Goal: Task Accomplishment & Management: Use online tool/utility

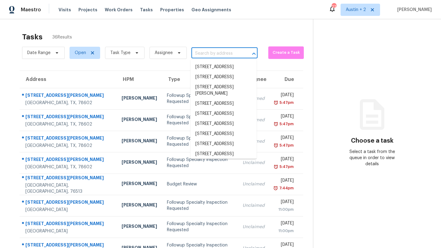
click at [214, 55] on input "text" at bounding box center [215, 53] width 49 height 9
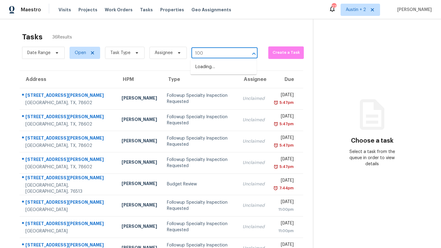
type input "1004"
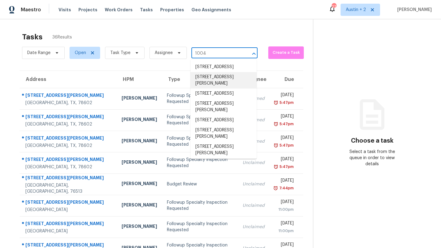
scroll to position [71, 0]
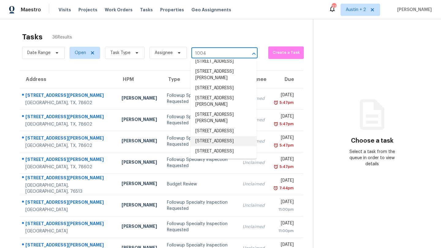
click at [219, 136] on li "[STREET_ADDRESS]" at bounding box center [223, 141] width 66 height 10
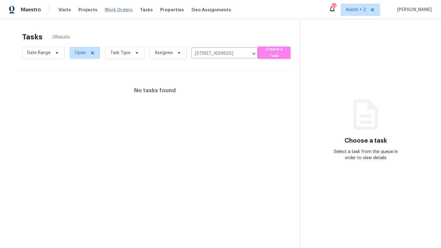
click at [116, 10] on span "Work Orders" at bounding box center [119, 10] width 28 height 6
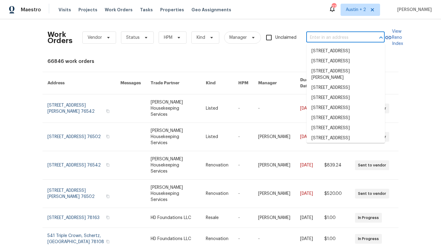
click at [317, 40] on input "text" at bounding box center [336, 37] width 61 height 9
type input "1"
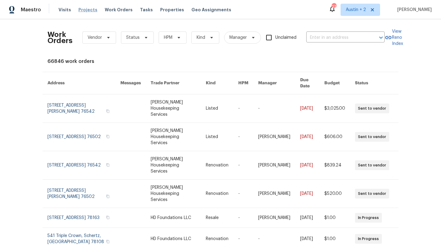
click at [89, 11] on span "Projects" at bounding box center [87, 10] width 19 height 6
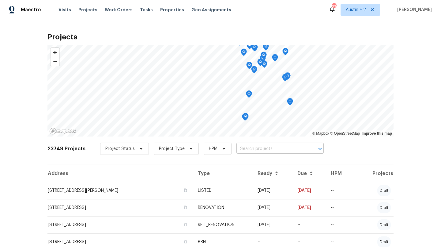
click at [252, 149] on input "text" at bounding box center [271, 148] width 70 height 9
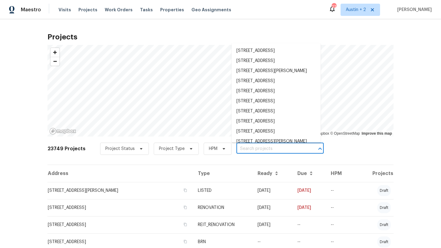
paste input "[STREET_ADDRESS]"
type input "[STREET_ADDRESS]"
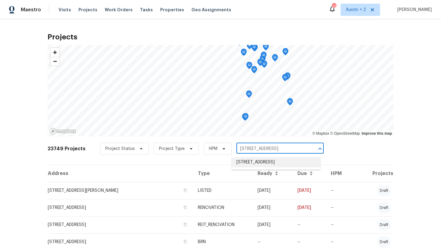
click at [248, 163] on li "[STREET_ADDRESS]" at bounding box center [275, 163] width 89 height 10
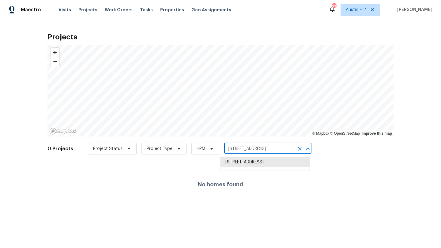
scroll to position [0, 13]
drag, startPoint x: 255, startPoint y: 149, endPoint x: 293, endPoint y: 150, distance: 37.9
click at [293, 150] on div "[STREET_ADDRESS] ​" at bounding box center [267, 148] width 87 height 9
click at [283, 167] on li "[STREET_ADDRESS]" at bounding box center [264, 163] width 89 height 10
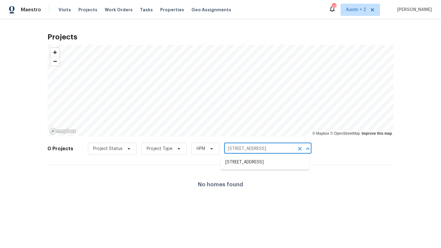
type input "[STREET_ADDRESS]"
click at [245, 165] on li "[STREET_ADDRESS]" at bounding box center [264, 163] width 89 height 10
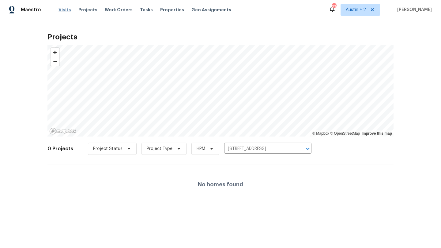
click at [62, 10] on span "Visits" at bounding box center [64, 10] width 13 height 6
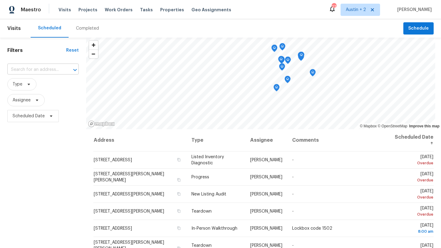
click at [53, 72] on input "text" at bounding box center [34, 69] width 54 height 9
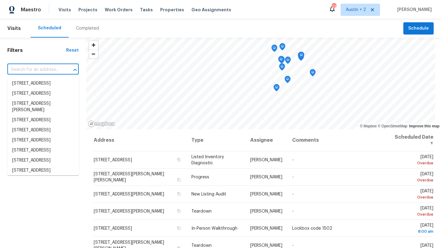
paste input "[STREET_ADDRESS]"
type input "[STREET_ADDRESS]"
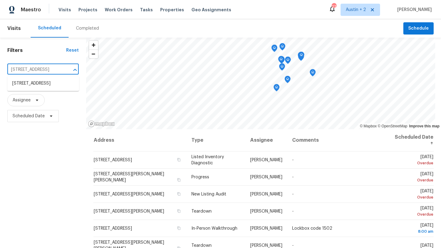
scroll to position [0, 31]
click at [40, 83] on li "[STREET_ADDRESS]" at bounding box center [43, 84] width 72 height 10
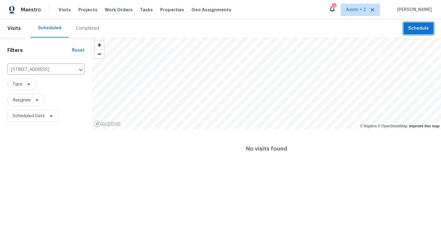
click at [419, 28] on span "Schedule" at bounding box center [418, 29] width 21 height 8
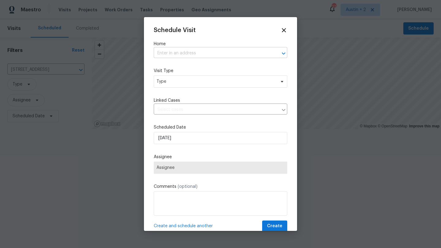
click at [206, 55] on input "text" at bounding box center [212, 53] width 116 height 9
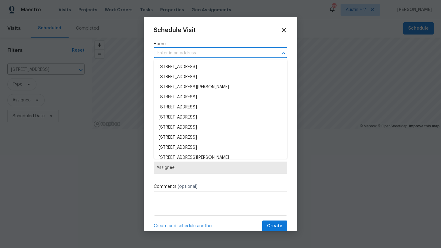
paste input "[STREET_ADDRESS]"
type input "[STREET_ADDRESS]"
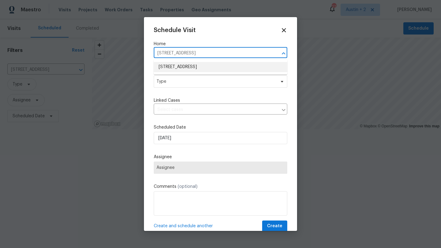
click at [197, 68] on li "[STREET_ADDRESS]" at bounding box center [220, 67] width 133 height 10
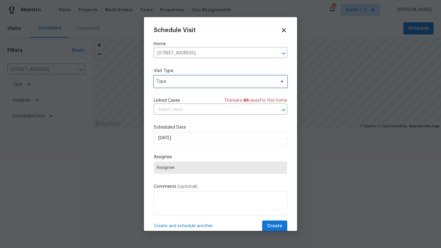
click at [193, 86] on span "Type" at bounding box center [220, 82] width 133 height 12
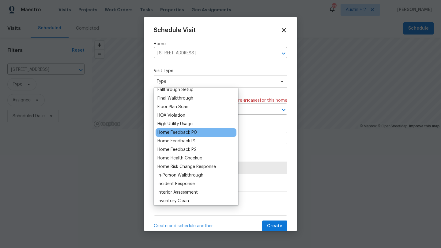
scroll to position [150, 0]
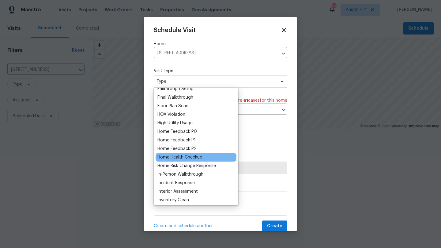
click at [201, 156] on div "Home Health Checkup" at bounding box center [179, 158] width 45 height 6
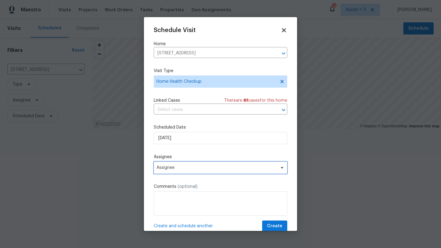
click at [205, 171] on span "Assignee" at bounding box center [220, 168] width 133 height 12
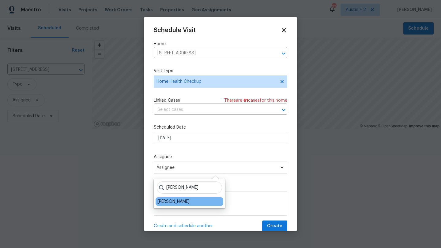
type input "[PERSON_NAME]"
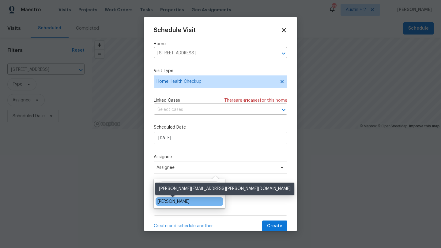
click at [184, 202] on div "[PERSON_NAME]" at bounding box center [173, 202] width 32 height 6
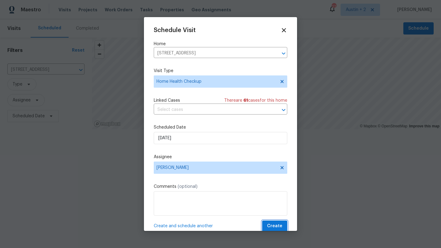
click at [280, 227] on span "Create" at bounding box center [274, 227] width 15 height 8
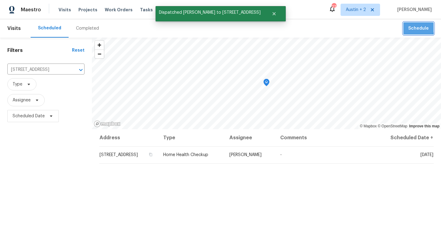
click at [411, 26] on span "Schedule" at bounding box center [418, 29] width 21 height 8
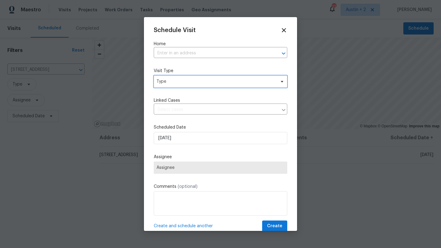
click at [214, 80] on span "Type" at bounding box center [215, 82] width 119 height 6
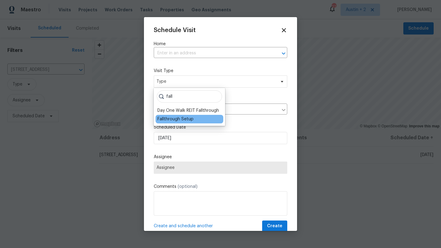
type input "fall"
click at [189, 120] on div "Fallthrough Setup" at bounding box center [175, 119] width 36 height 6
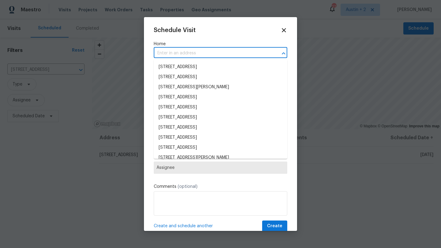
click at [179, 56] on input "text" at bounding box center [212, 53] width 116 height 9
paste input "[STREET_ADDRESS]"
type input "[STREET_ADDRESS]"
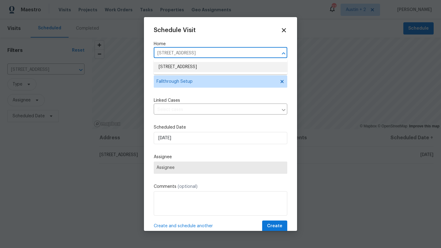
click at [174, 71] on li "[STREET_ADDRESS]" at bounding box center [220, 67] width 133 height 10
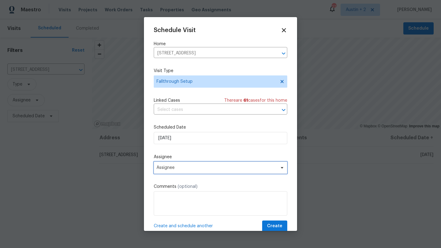
click at [186, 167] on span "Assignee" at bounding box center [216, 168] width 120 height 5
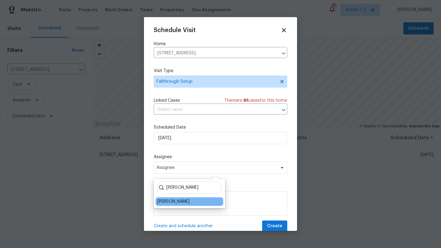
type input "[PERSON_NAME]"
click at [182, 206] on div "[PERSON_NAME]" at bounding box center [189, 202] width 68 height 9
click at [182, 203] on div "[PERSON_NAME]" at bounding box center [173, 202] width 32 height 6
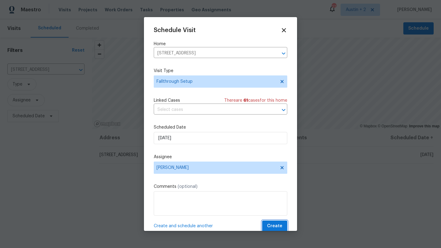
click at [270, 225] on span "Create" at bounding box center [274, 227] width 15 height 8
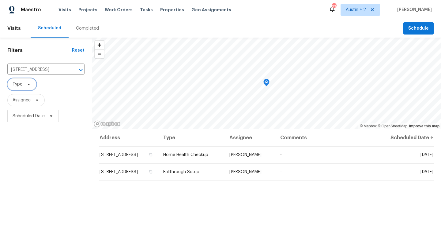
click at [28, 86] on icon at bounding box center [28, 84] width 5 height 5
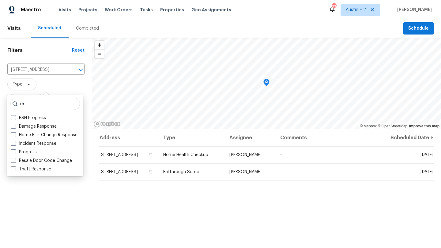
type input "r"
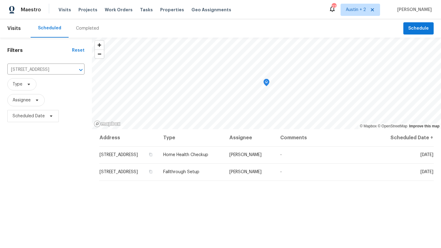
click at [126, 24] on div "Scheduled Completed" at bounding box center [217, 28] width 372 height 18
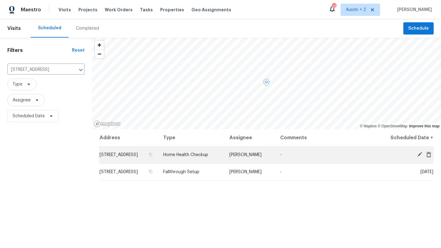
click at [132, 157] on span "[STREET_ADDRESS]" at bounding box center [118, 155] width 38 height 4
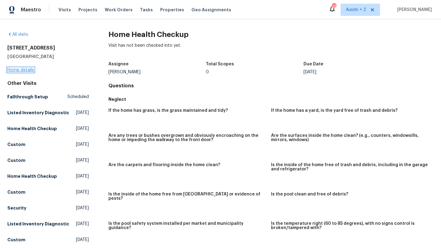
click at [27, 72] on link "Home details" at bounding box center [20, 70] width 27 height 4
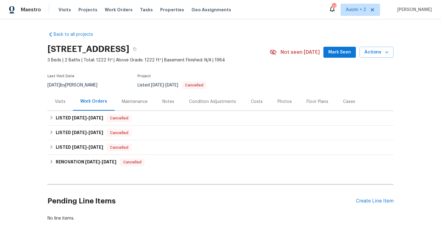
click at [60, 99] on div "Visits" at bounding box center [60, 102] width 11 height 6
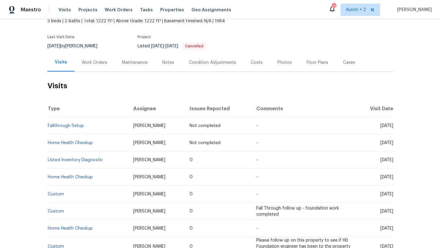
scroll to position [40, 0]
click at [76, 160] on link "Listed Inventory Diagnostic" at bounding box center [75, 160] width 55 height 4
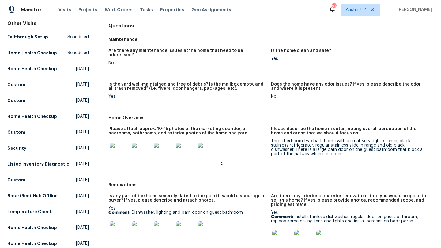
scroll to position [62, 0]
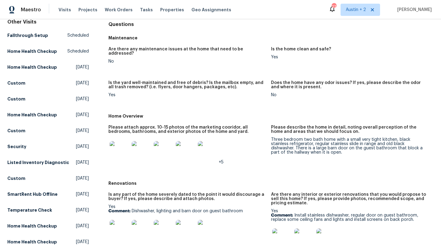
click at [121, 148] on img at bounding box center [120, 151] width 20 height 20
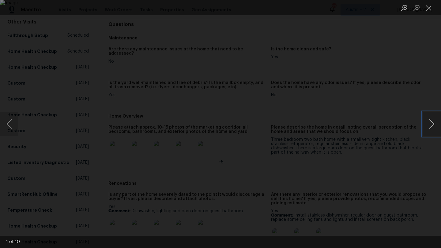
click at [429, 124] on button "Next image" at bounding box center [431, 124] width 18 height 24
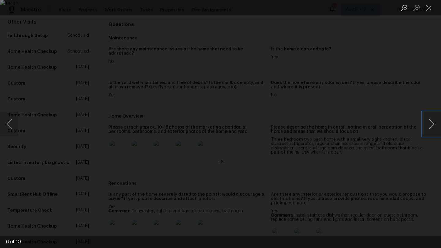
click at [429, 124] on button "Next image" at bounding box center [431, 124] width 18 height 24
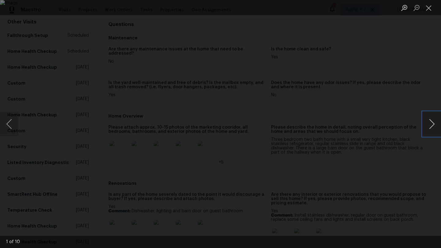
click at [429, 124] on button "Next image" at bounding box center [431, 124] width 18 height 24
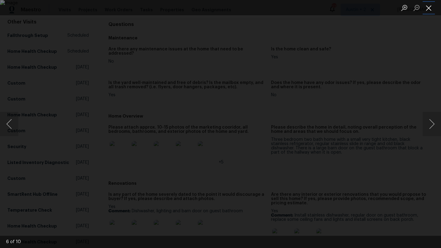
click at [428, 10] on button "Close lightbox" at bounding box center [428, 7] width 12 height 11
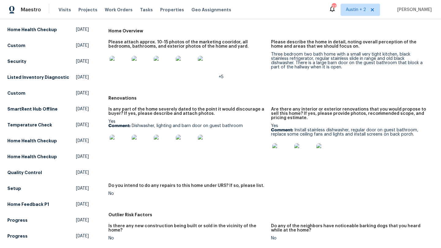
scroll to position [152, 0]
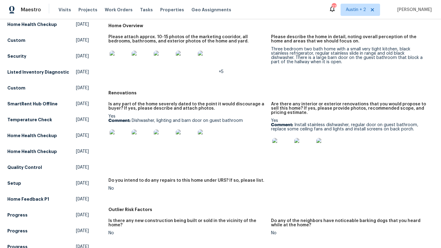
click at [119, 137] on img at bounding box center [120, 140] width 20 height 20
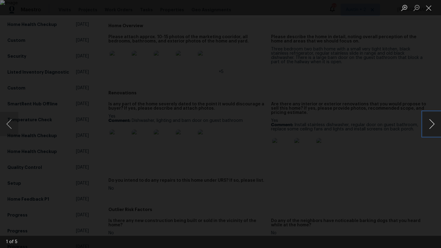
click at [432, 123] on button "Next image" at bounding box center [431, 124] width 18 height 24
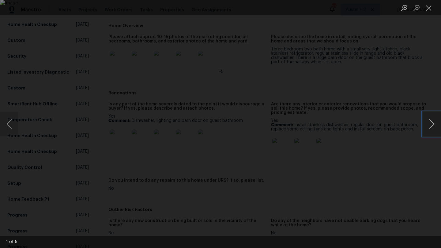
click at [432, 123] on button "Next image" at bounding box center [431, 124] width 18 height 24
click at [427, 9] on button "Close lightbox" at bounding box center [428, 7] width 12 height 11
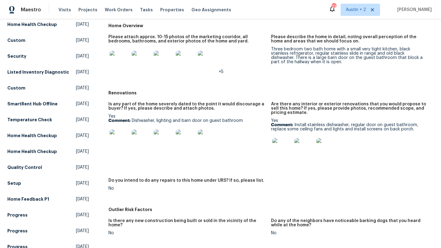
click at [278, 147] on img at bounding box center [282, 148] width 20 height 20
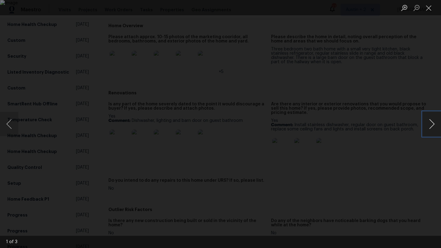
click at [432, 126] on button "Next image" at bounding box center [431, 124] width 18 height 24
click at [430, 12] on button "Close lightbox" at bounding box center [428, 7] width 12 height 11
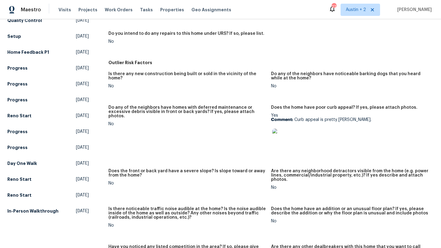
scroll to position [300, 0]
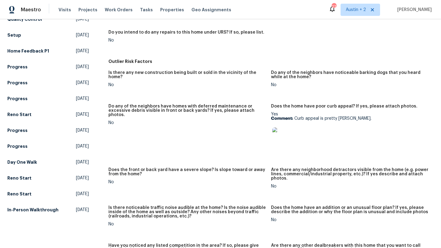
click at [281, 136] on img at bounding box center [282, 138] width 20 height 20
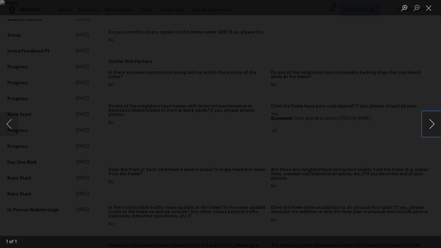
click at [431, 124] on button "Next image" at bounding box center [431, 124] width 18 height 24
click at [427, 10] on button "Close lightbox" at bounding box center [428, 7] width 12 height 11
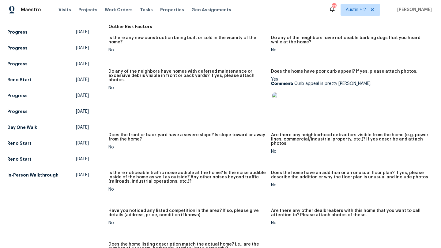
scroll to position [0, 0]
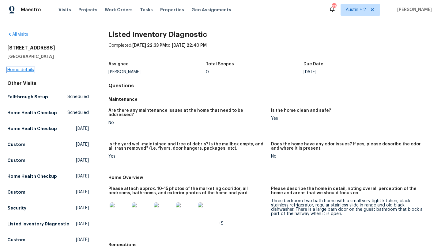
click at [30, 71] on link "Home details" at bounding box center [20, 70] width 27 height 4
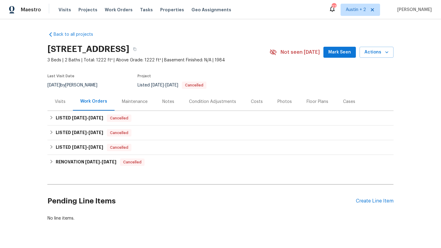
click at [62, 99] on div "Visits" at bounding box center [60, 102] width 11 height 6
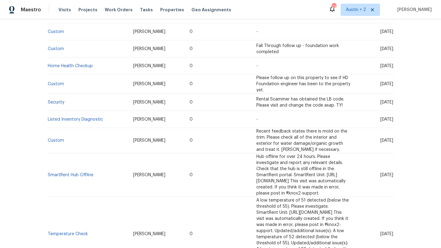
scroll to position [116, 0]
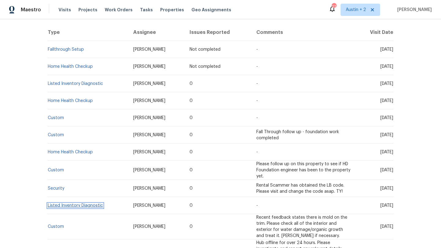
click at [85, 204] on link "Listed Inventory Diagnostic" at bounding box center [75, 206] width 55 height 4
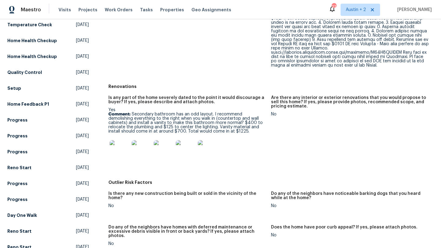
scroll to position [245, 0]
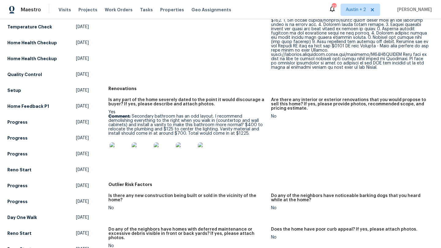
click at [116, 147] on img at bounding box center [120, 153] width 20 height 20
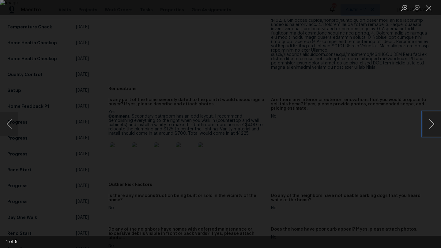
click at [431, 125] on button "Next image" at bounding box center [431, 124] width 18 height 24
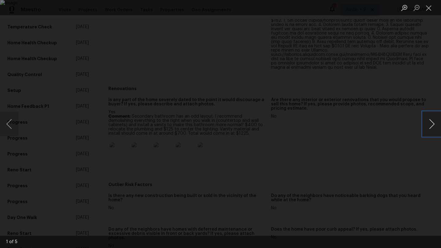
click at [431, 125] on button "Next image" at bounding box center [431, 124] width 18 height 24
click at [429, 11] on button "Close lightbox" at bounding box center [428, 7] width 12 height 11
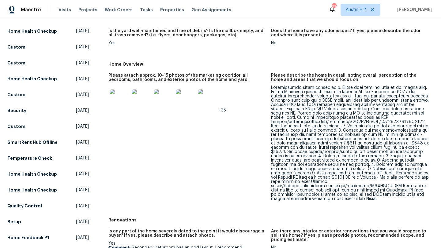
scroll to position [113, 0]
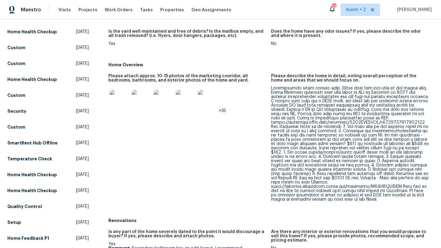
click at [115, 91] on img at bounding box center [120, 100] width 20 height 20
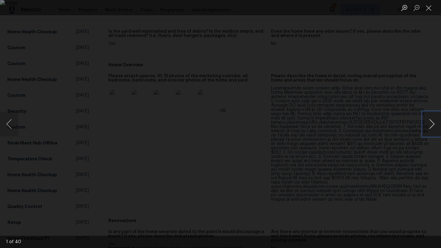
click at [431, 126] on button "Next image" at bounding box center [431, 124] width 18 height 24
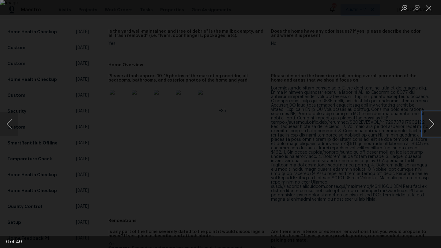
click at [431, 126] on button "Next image" at bounding box center [431, 124] width 18 height 24
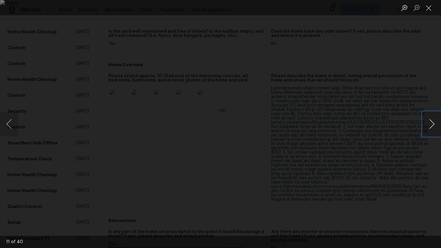
click at [431, 126] on button "Next image" at bounding box center [431, 124] width 18 height 24
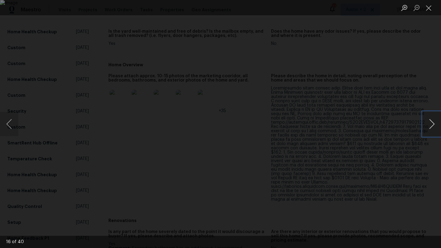
click at [431, 126] on button "Next image" at bounding box center [431, 124] width 18 height 24
click at [426, 11] on button "Close lightbox" at bounding box center [428, 7] width 12 height 11
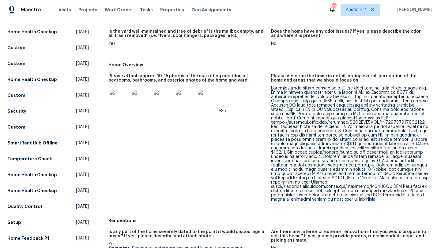
scroll to position [0, 0]
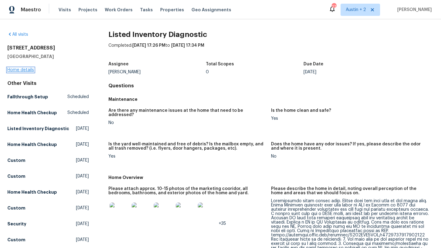
click at [24, 69] on link "Home details" at bounding box center [20, 70] width 27 height 4
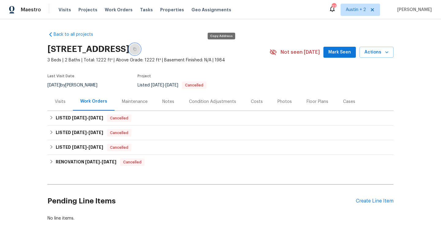
click at [136, 48] on icon "button" at bounding box center [134, 49] width 3 height 3
click at [338, 53] on span "Mark Seen" at bounding box center [339, 53] width 23 height 8
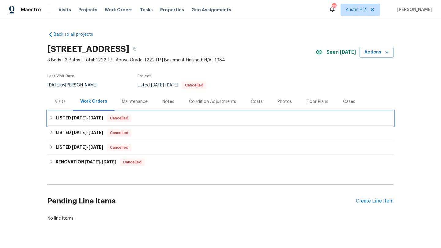
click at [160, 118] on div "LISTED [DATE] - [DATE] Cancelled" at bounding box center [220, 118] width 342 height 7
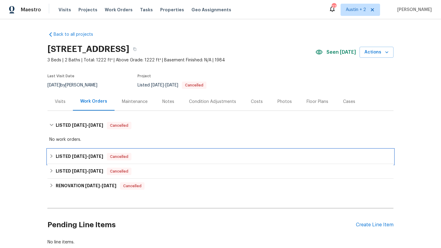
click at [161, 160] on div "LISTED [DATE] - [DATE] Cancelled" at bounding box center [220, 156] width 342 height 7
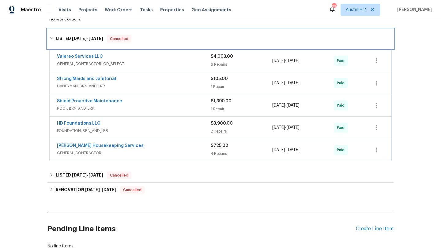
scroll to position [122, 0]
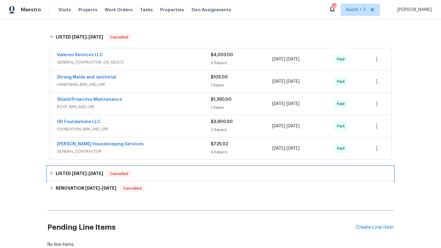
click at [168, 177] on div "LISTED [DATE] - [DATE] Cancelled" at bounding box center [220, 173] width 342 height 7
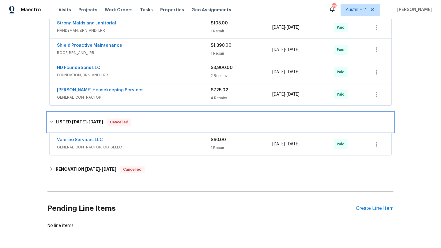
scroll to position [177, 0]
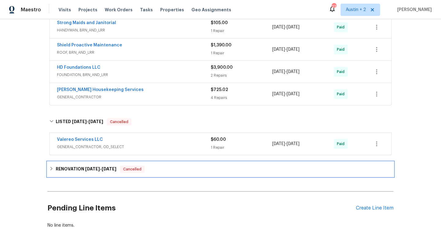
click at [168, 177] on div "RENOVATION [DATE] - [DATE] Cancelled" at bounding box center [220, 169] width 346 height 15
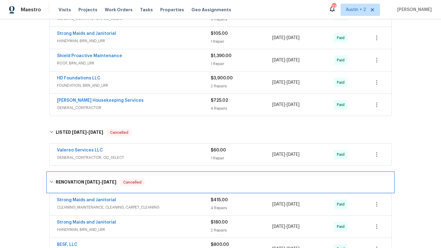
scroll to position [0, 0]
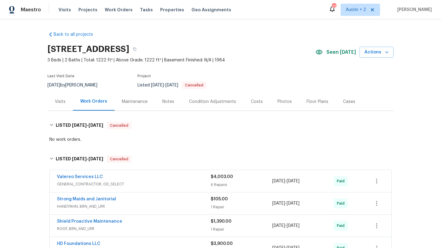
click at [257, 99] on div "Costs" at bounding box center [257, 102] width 12 height 6
